Goal: Find specific fact: Find specific fact

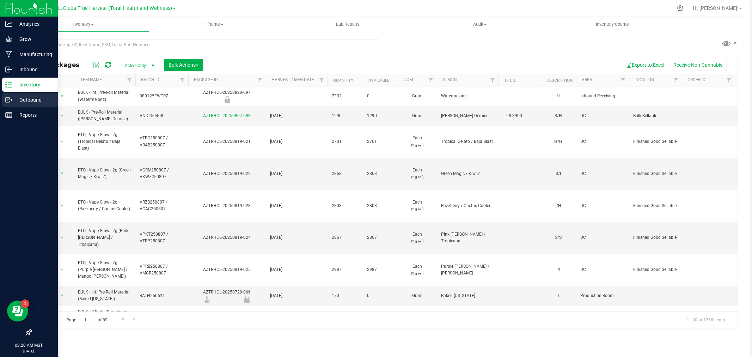
click at [13, 100] on p "Outbound" at bounding box center [33, 100] width 42 height 8
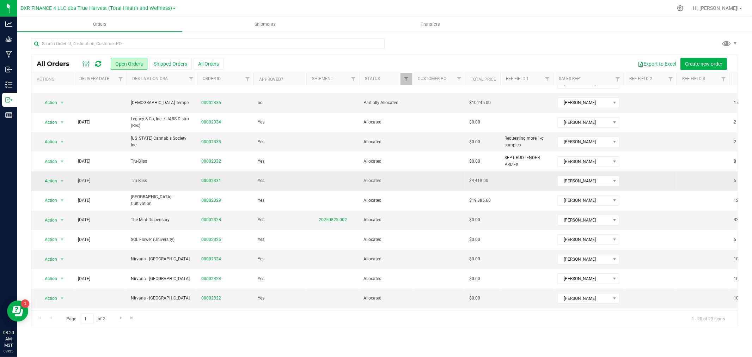
scroll to position [172, 0]
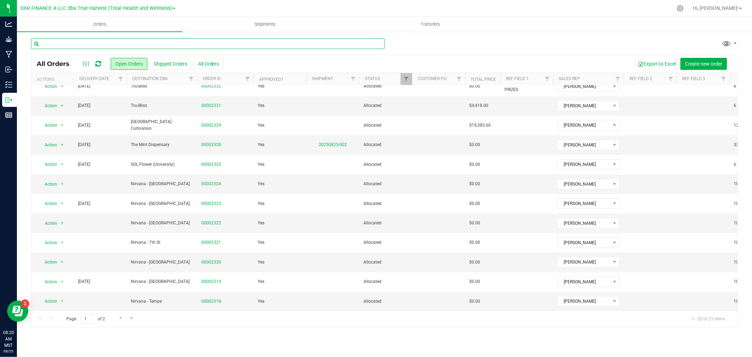
click at [153, 46] on input "text" at bounding box center [208, 43] width 354 height 11
type input "2313"
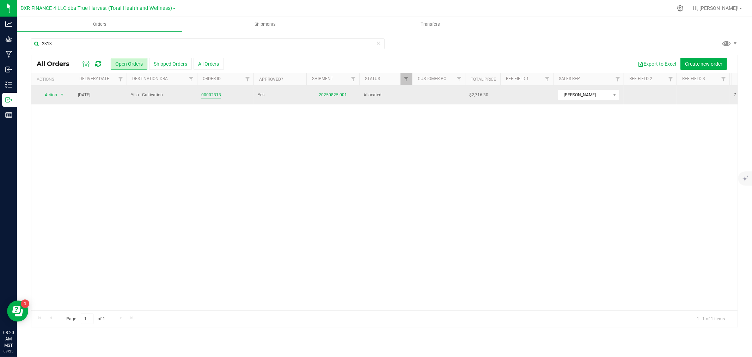
click at [213, 92] on link "00002313" at bounding box center [211, 95] width 20 height 7
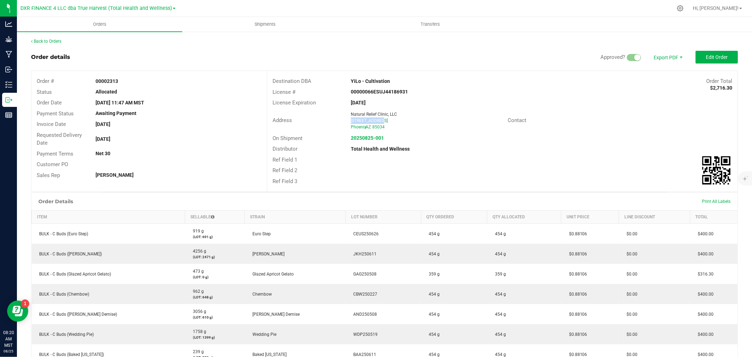
drag, startPoint x: 347, startPoint y: 121, endPoint x: 374, endPoint y: 119, distance: 26.9
click at [374, 119] on div "Natural Relief Clinic, LLC [STREET_ADDRESS] [GEOGRAPHIC_DATA] , AZ 85034" at bounding box center [427, 120] width 160 height 19
copy span "[STREET_ADDRESS]"
